Goal: Transaction & Acquisition: Download file/media

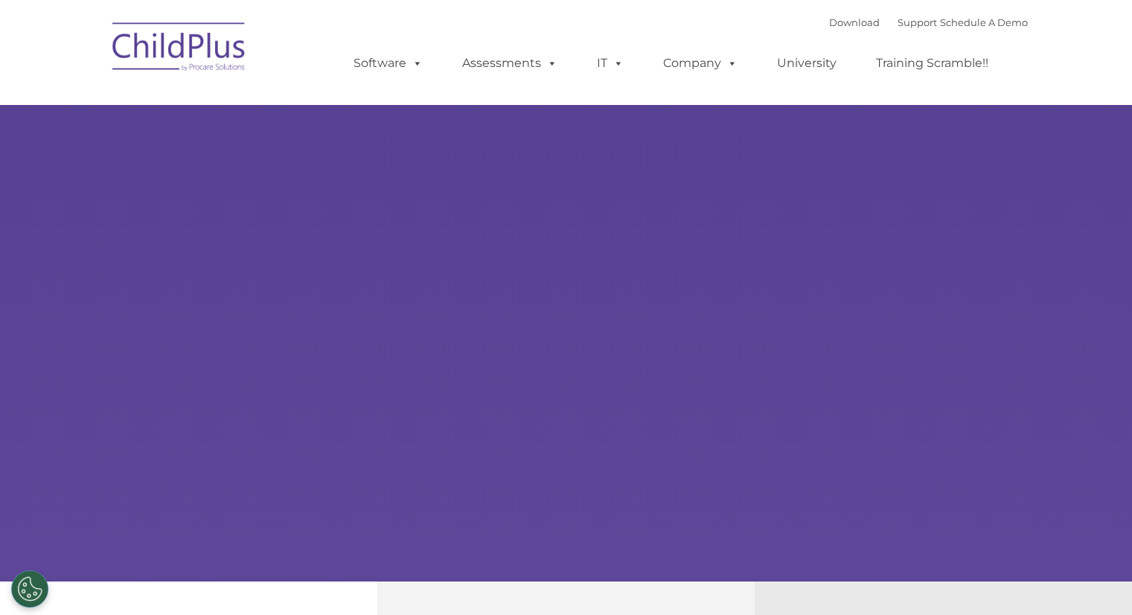
select select "MEDIUM"
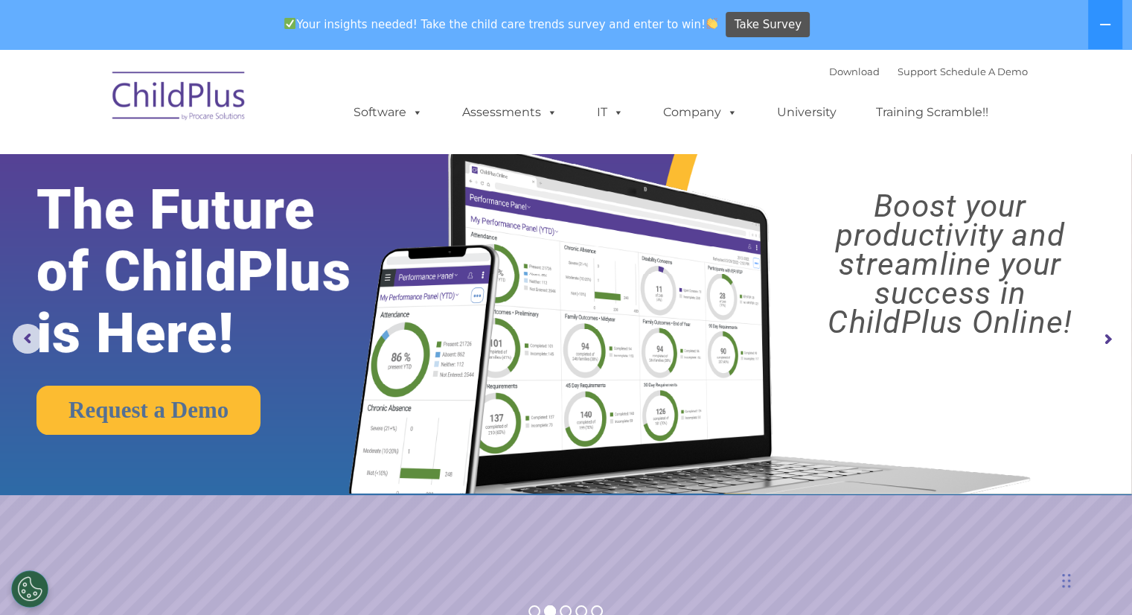
click at [1110, 28] on icon at bounding box center [1105, 25] width 12 height 12
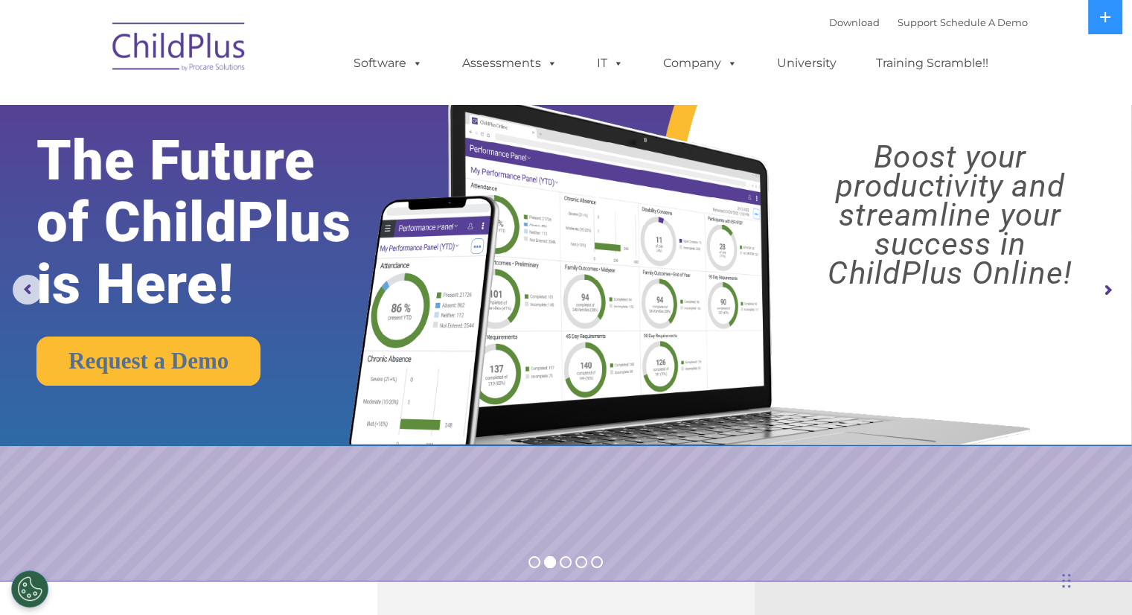
click at [173, 39] on img at bounding box center [179, 49] width 149 height 74
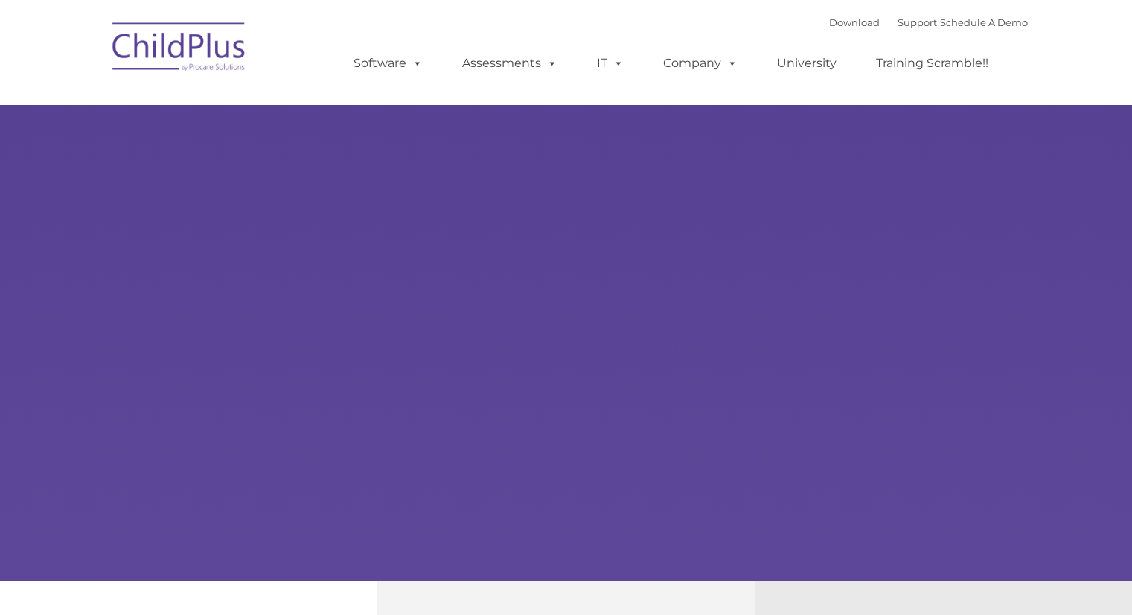
type input ""
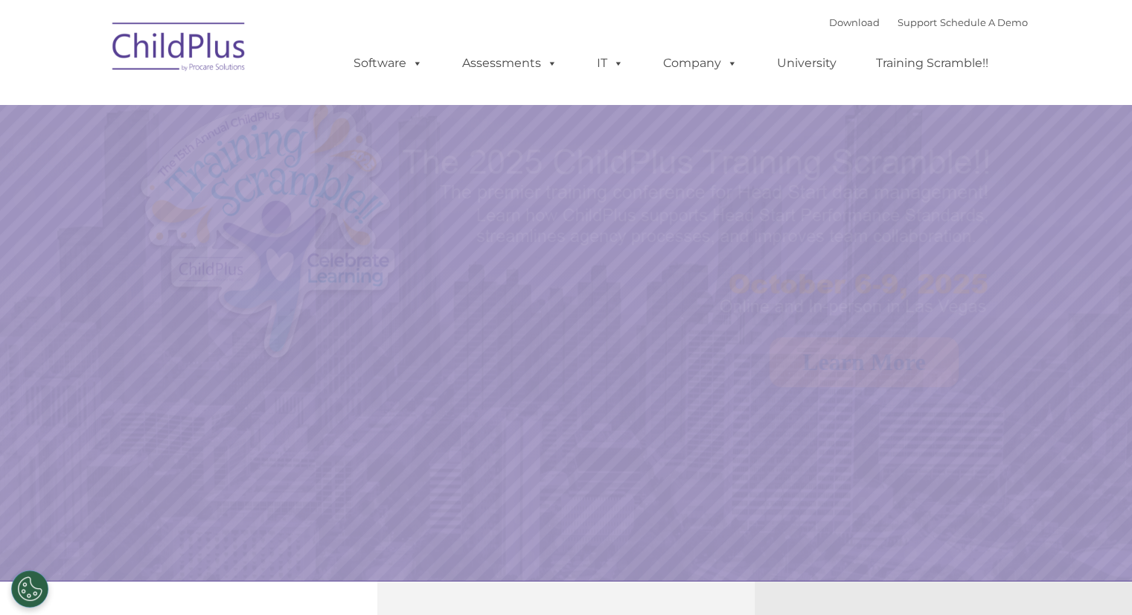
select select "MEDIUM"
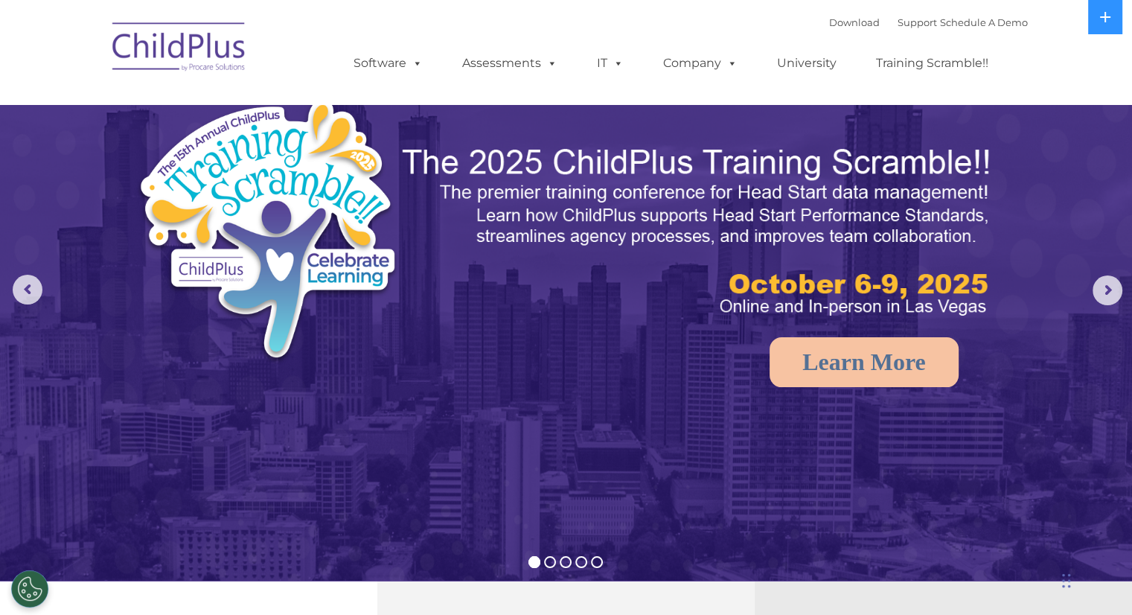
click at [173, 39] on img at bounding box center [179, 49] width 149 height 74
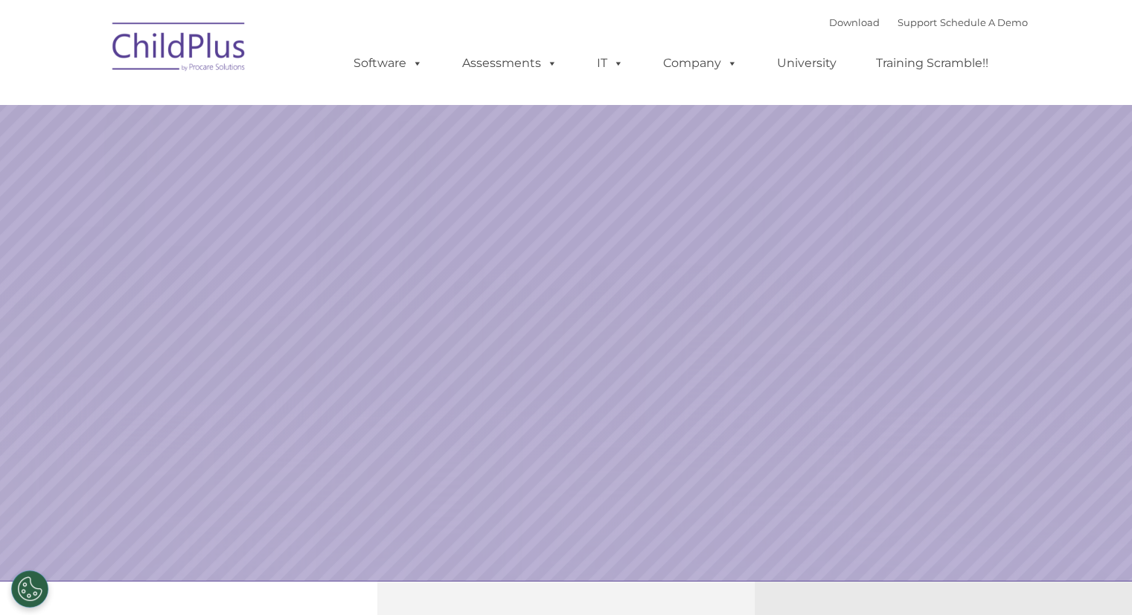
select select "MEDIUM"
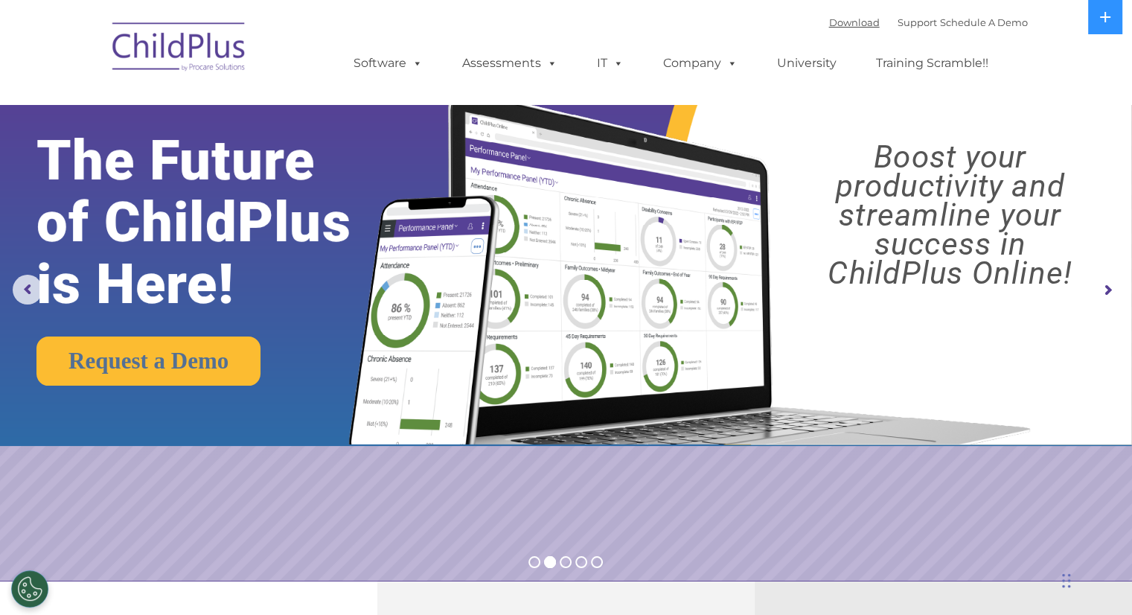
click at [839, 26] on link "Download" at bounding box center [854, 22] width 51 height 12
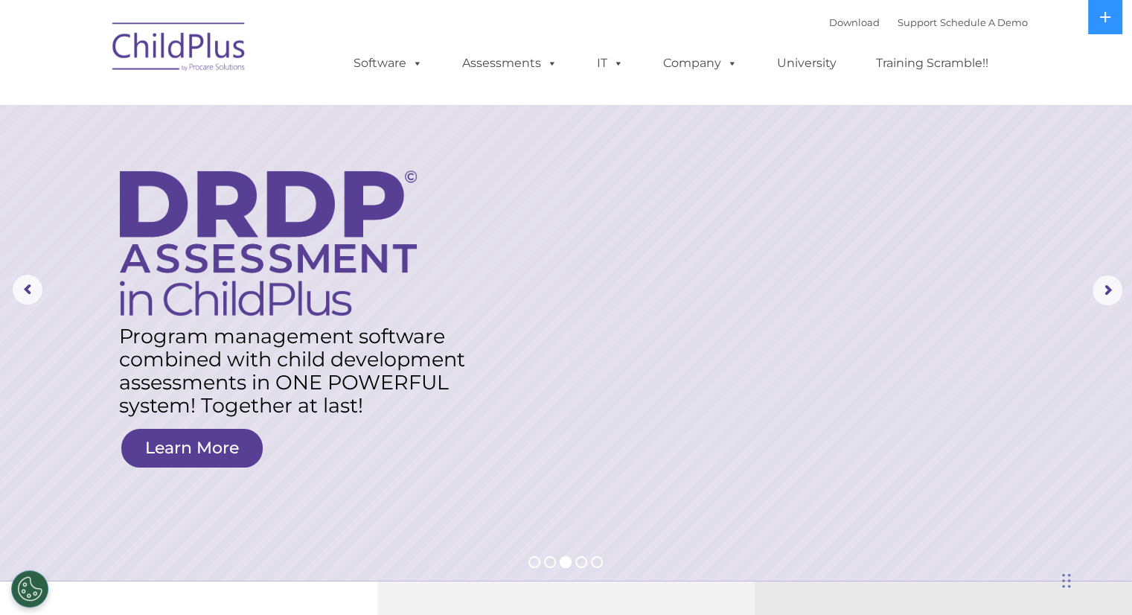
click at [545, 138] on rs-layer at bounding box center [566, 290] width 1132 height 580
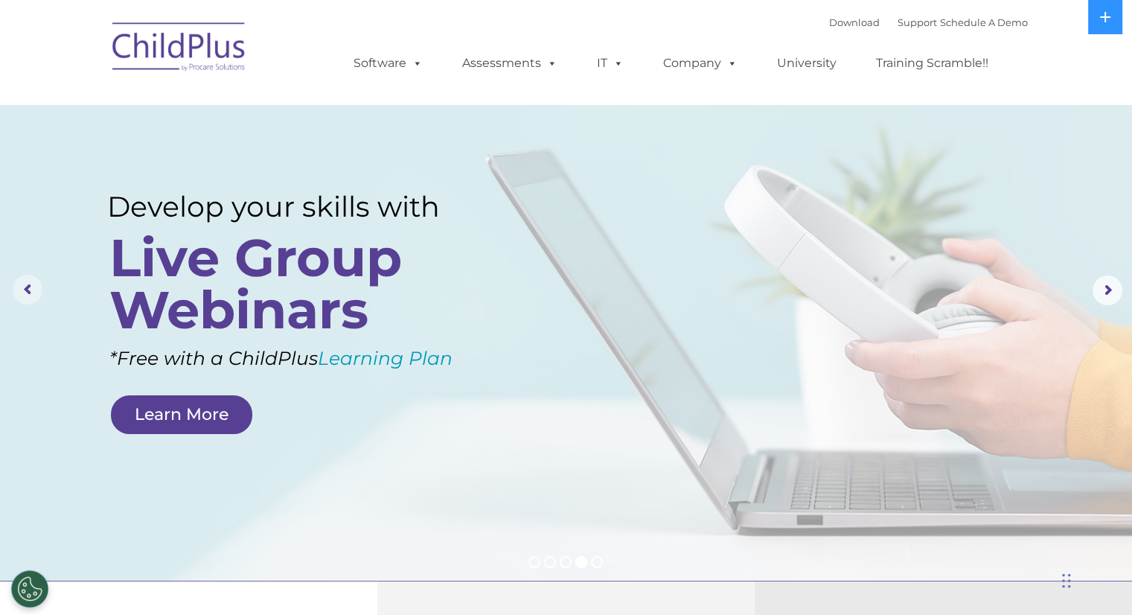
click at [21, 286] on rs-arrow at bounding box center [28, 290] width 30 height 30
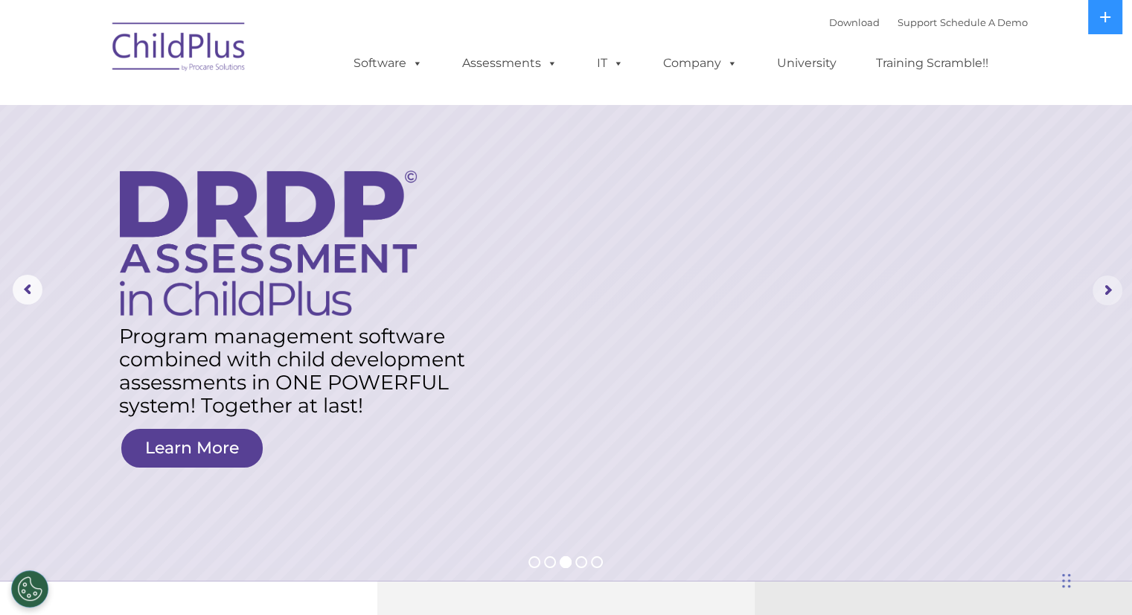
click at [1105, 289] on rs-arrow at bounding box center [1107, 290] width 30 height 30
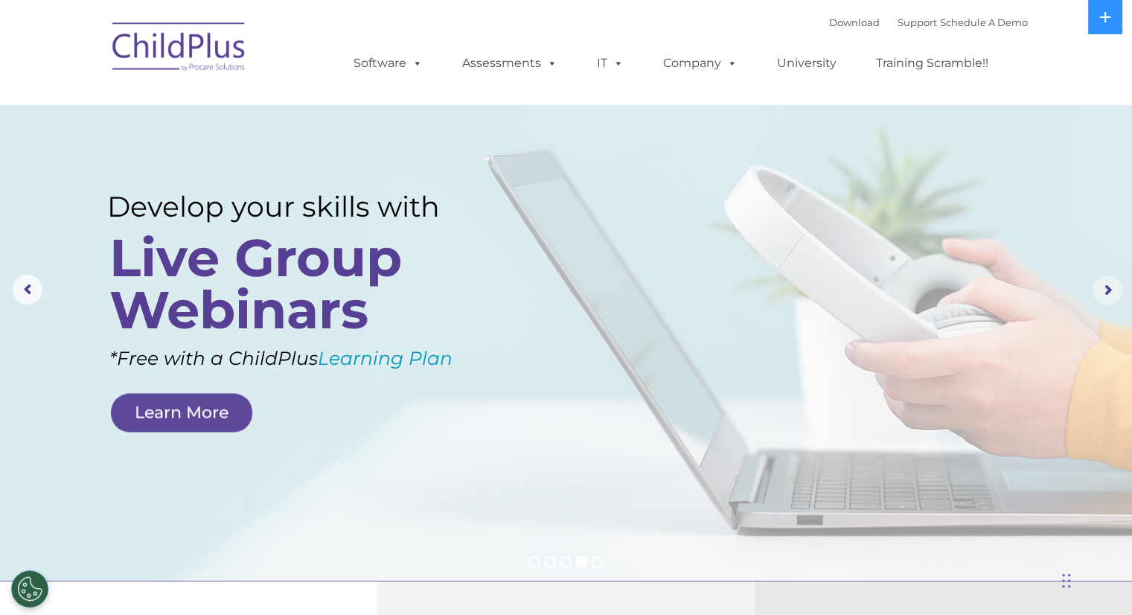
click at [1105, 289] on rs-arrow at bounding box center [1107, 290] width 30 height 30
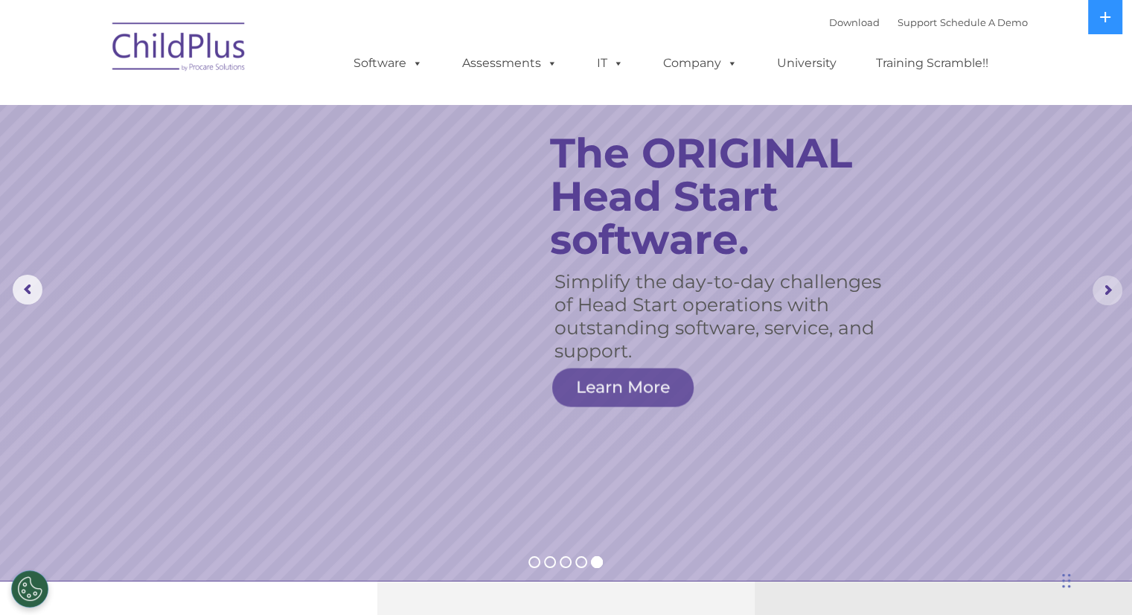
click at [1105, 289] on rs-arrow at bounding box center [1107, 290] width 30 height 30
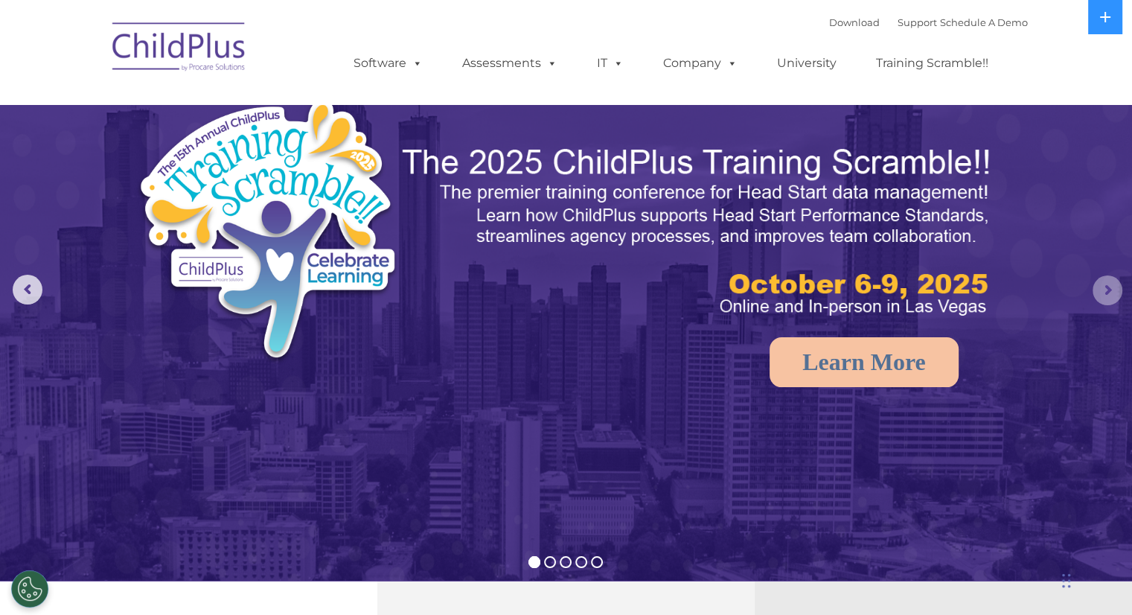
click at [1105, 289] on rs-arrow at bounding box center [1107, 290] width 30 height 30
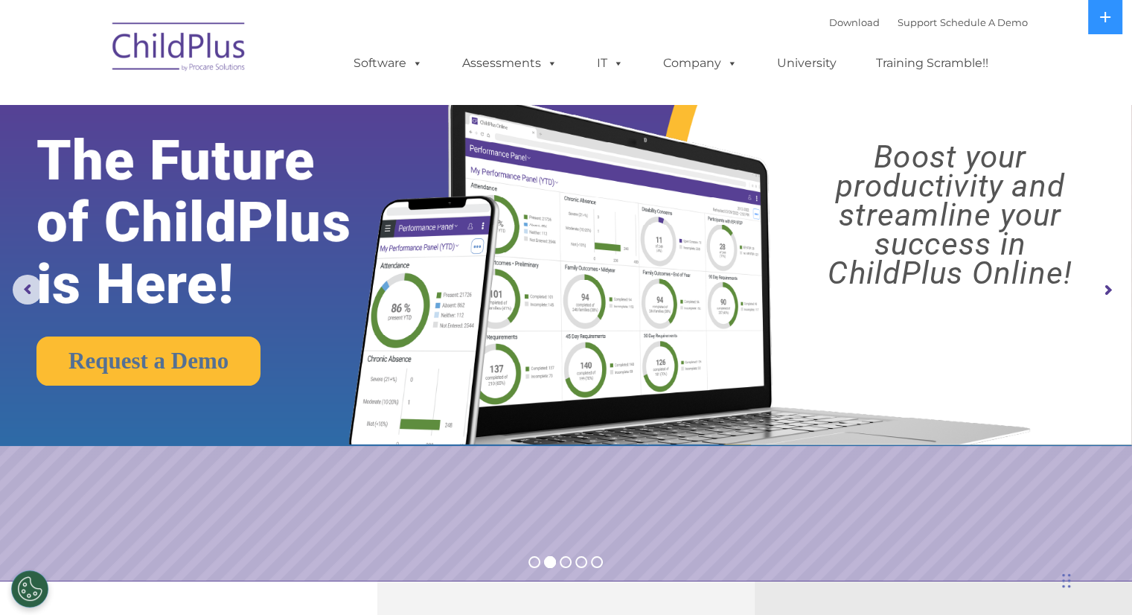
click at [1105, 289] on rs-arrow at bounding box center [1107, 290] width 30 height 30
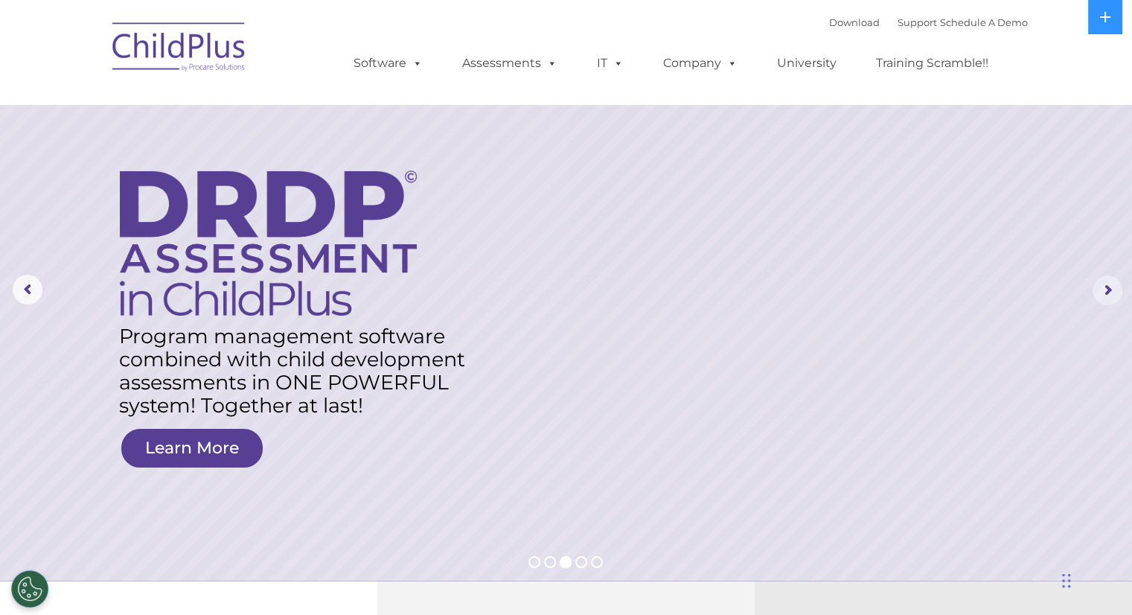
click at [1105, 289] on rs-arrow at bounding box center [1107, 290] width 30 height 30
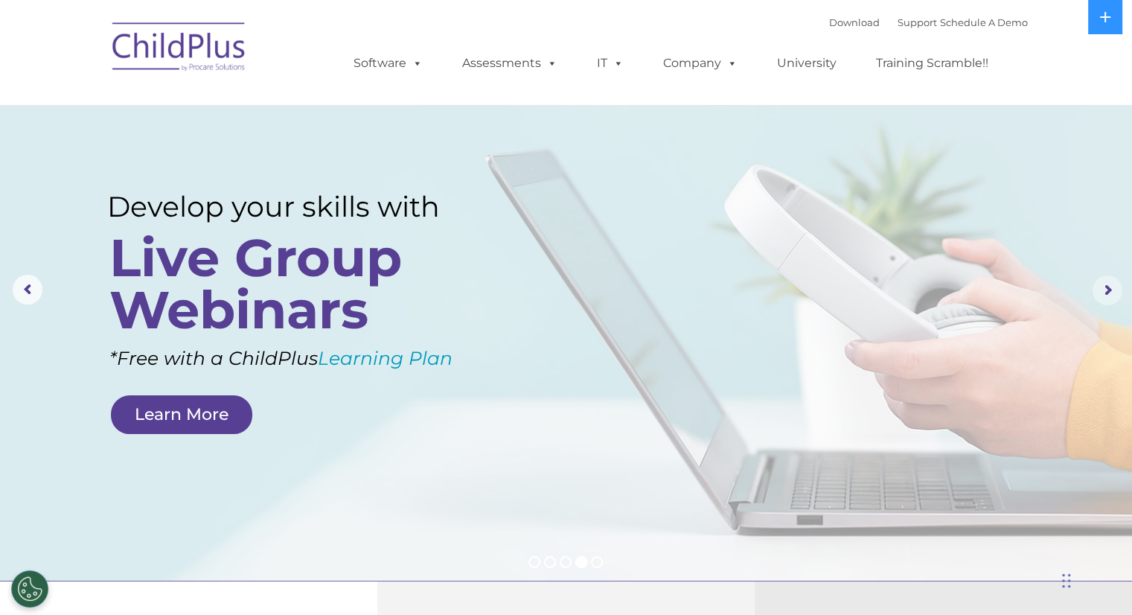
click at [1105, 289] on rs-arrow at bounding box center [1107, 290] width 30 height 30
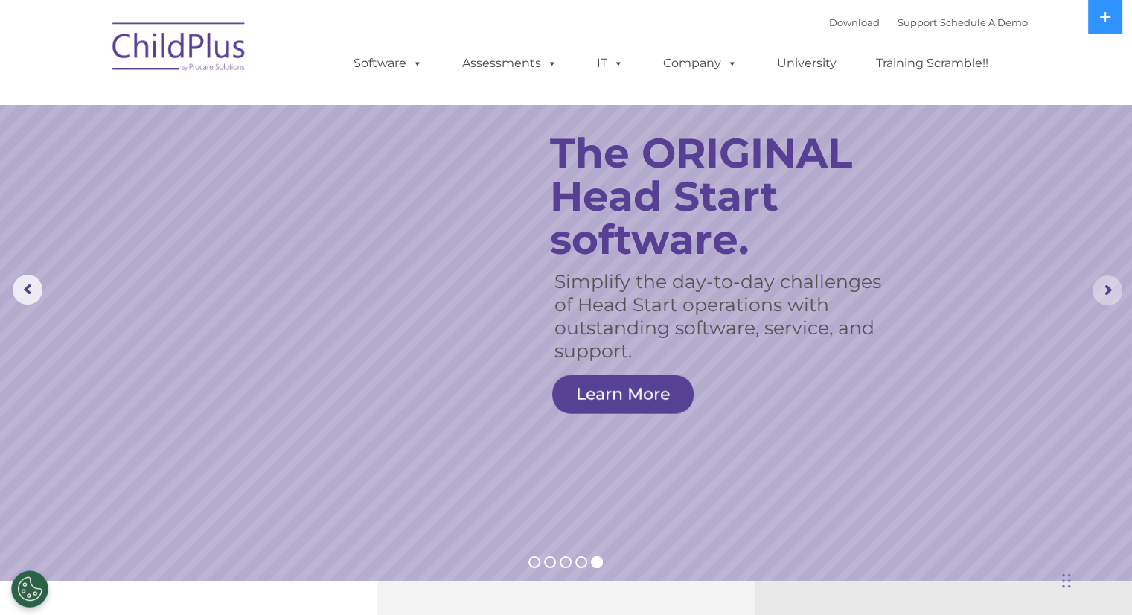
click at [1105, 289] on rs-arrow at bounding box center [1107, 290] width 30 height 30
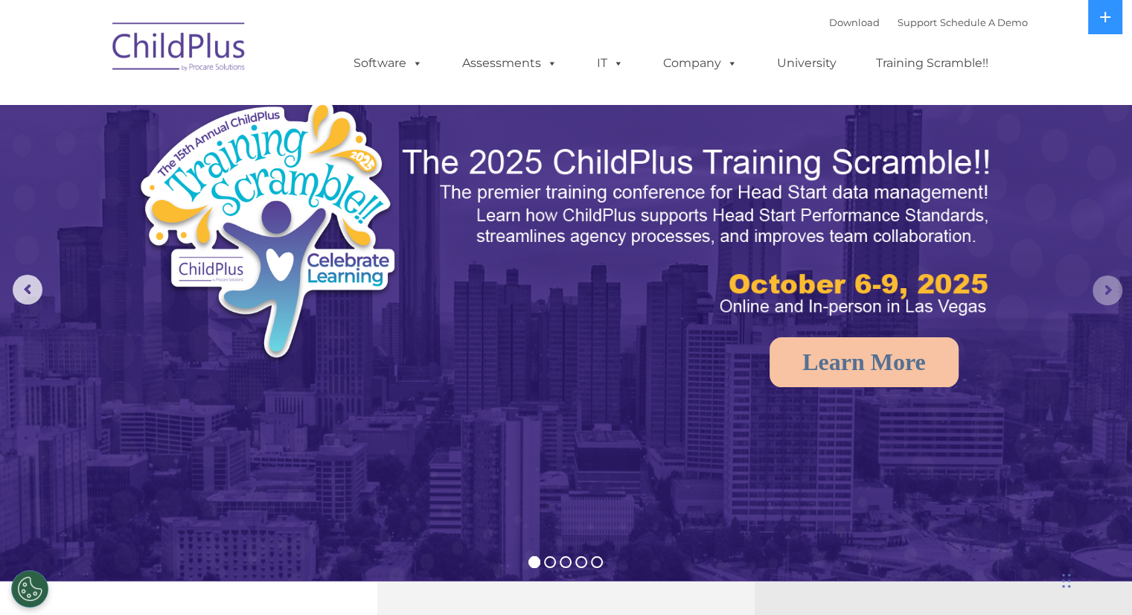
click at [1105, 289] on rs-arrow at bounding box center [1107, 290] width 30 height 30
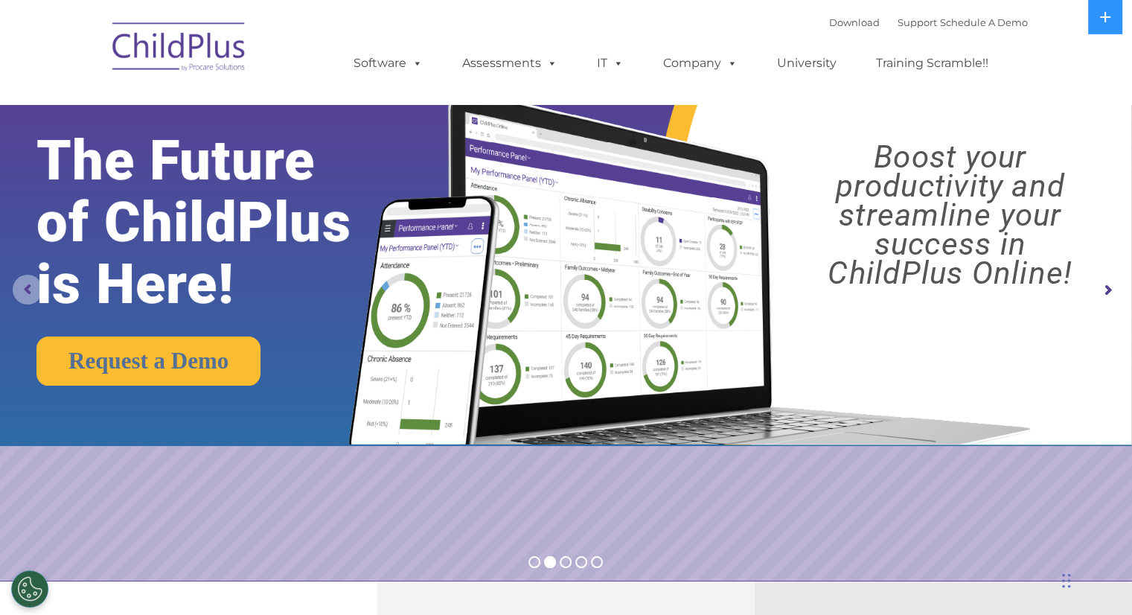
click at [21, 286] on rs-arrow at bounding box center [28, 290] width 30 height 30
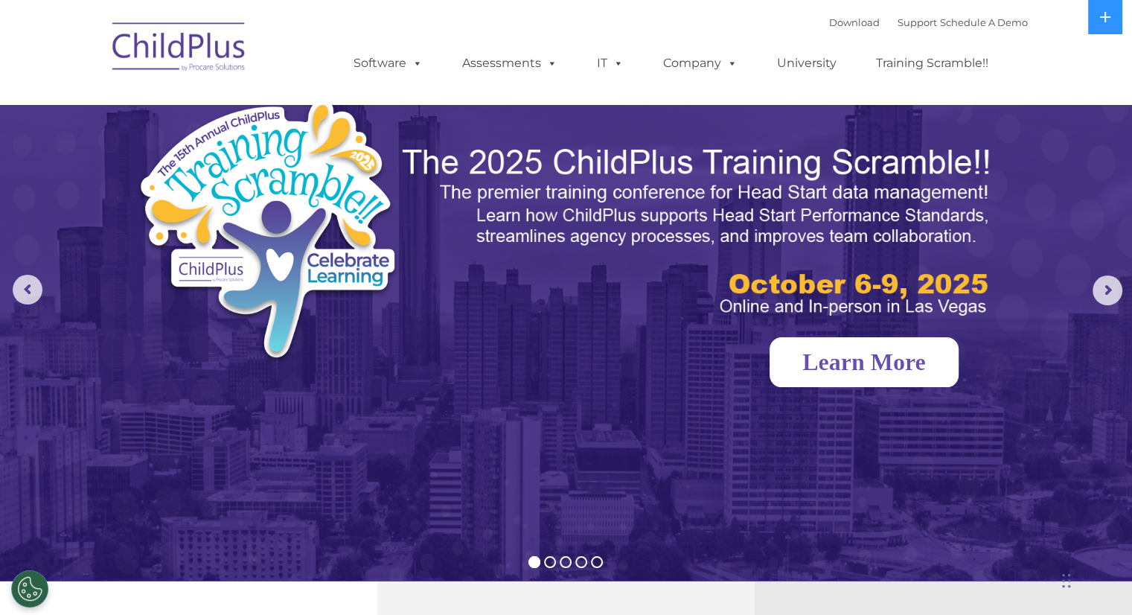
click at [837, 375] on link "Learn More" at bounding box center [863, 362] width 189 height 50
